Goal: Check status: Check status

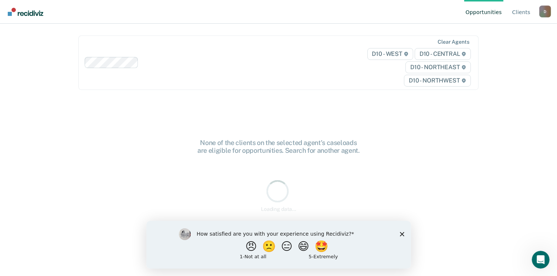
click at [402, 234] on polygon "Close survey" at bounding box center [401, 233] width 4 height 4
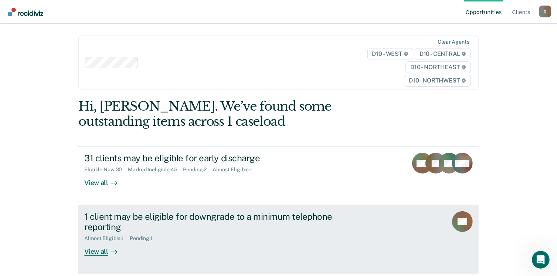
click at [91, 252] on div "View all" at bounding box center [104, 248] width 41 height 14
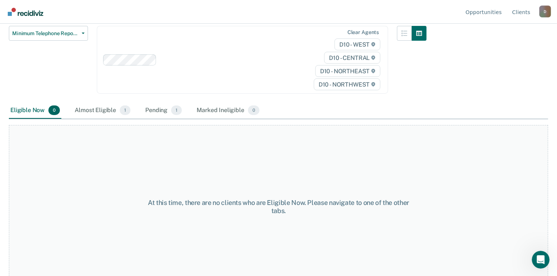
scroll to position [85, 0]
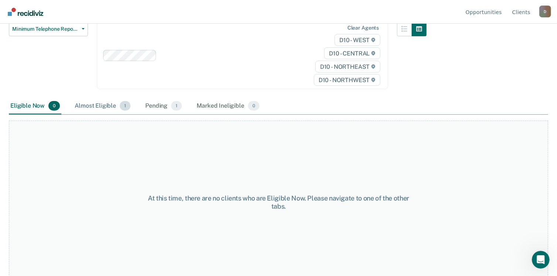
click at [92, 98] on div "Almost Eligible 1" at bounding box center [102, 106] width 59 height 16
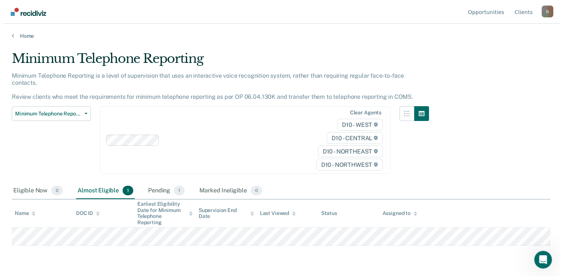
scroll to position [0, 0]
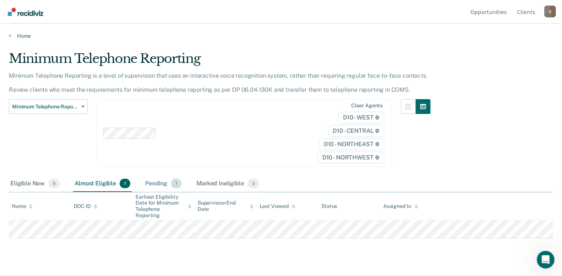
click at [166, 182] on div "Pending 1" at bounding box center [164, 183] width 40 height 16
